Goal: Information Seeking & Learning: Compare options

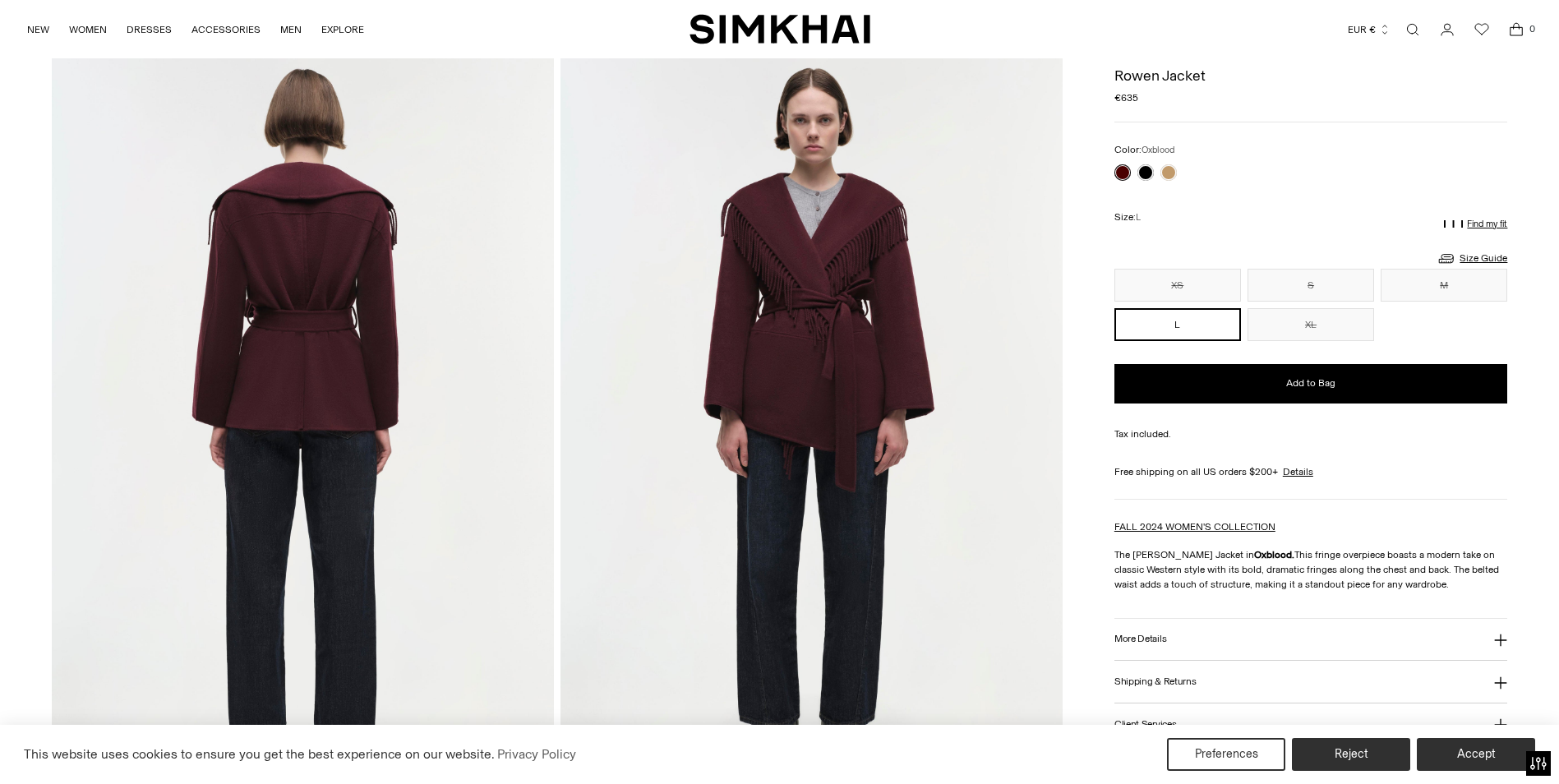
scroll to position [492, 0]
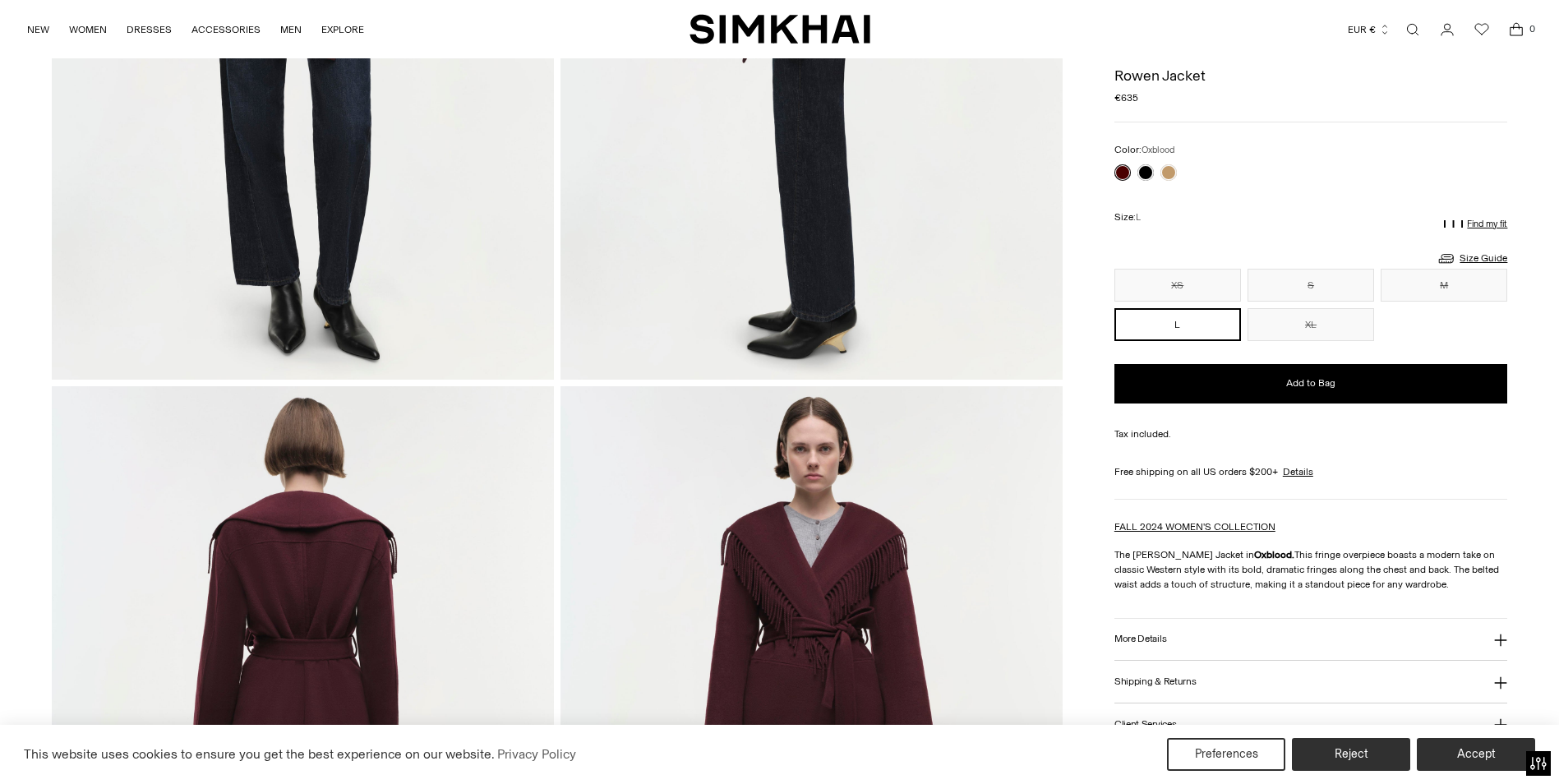
click at [1158, 170] on div at bounding box center [1145, 171] width 69 height 23
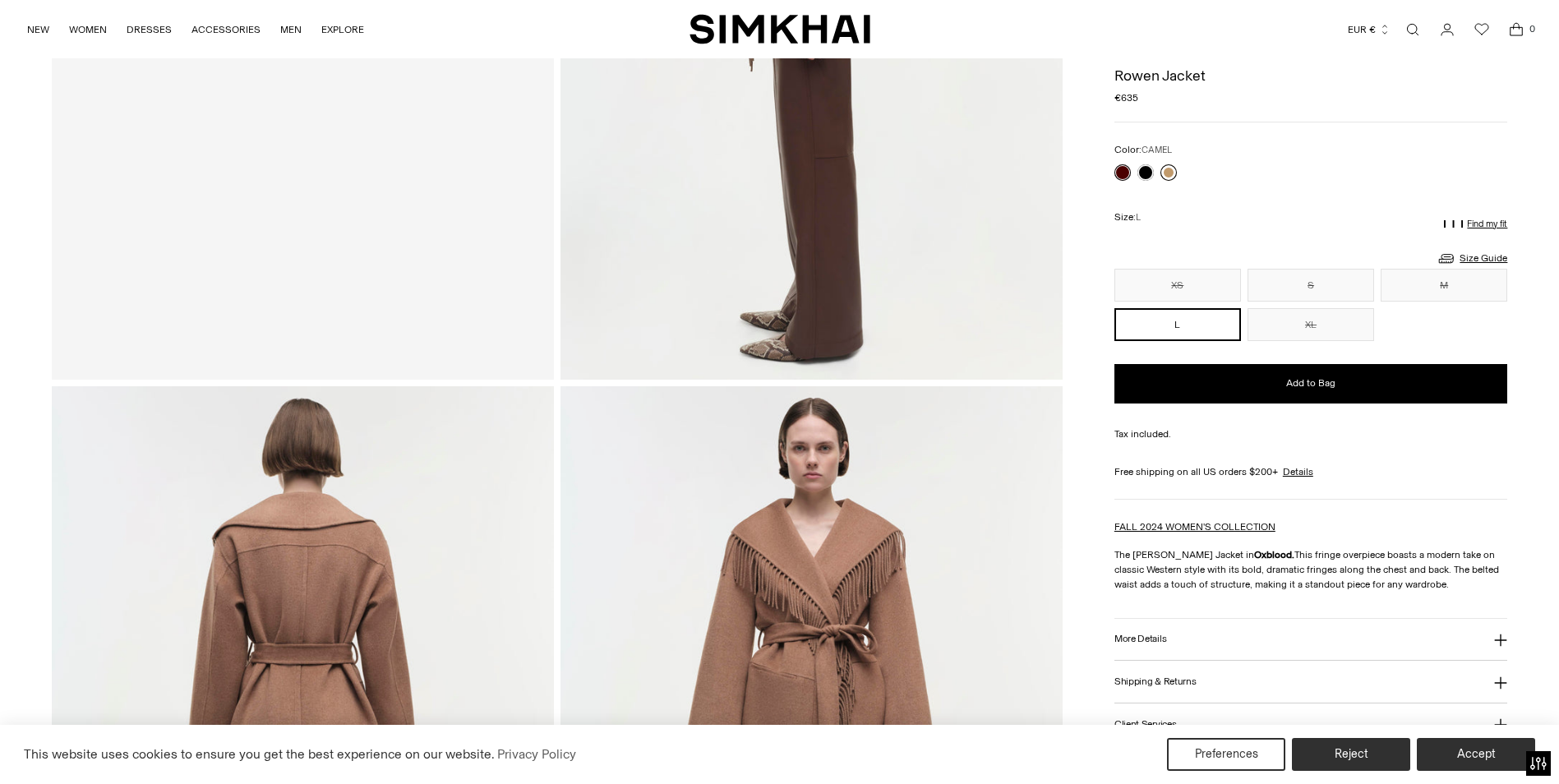
click at [1164, 170] on link at bounding box center [1168, 172] width 17 height 17
